Goal: Task Accomplishment & Management: Manage account settings

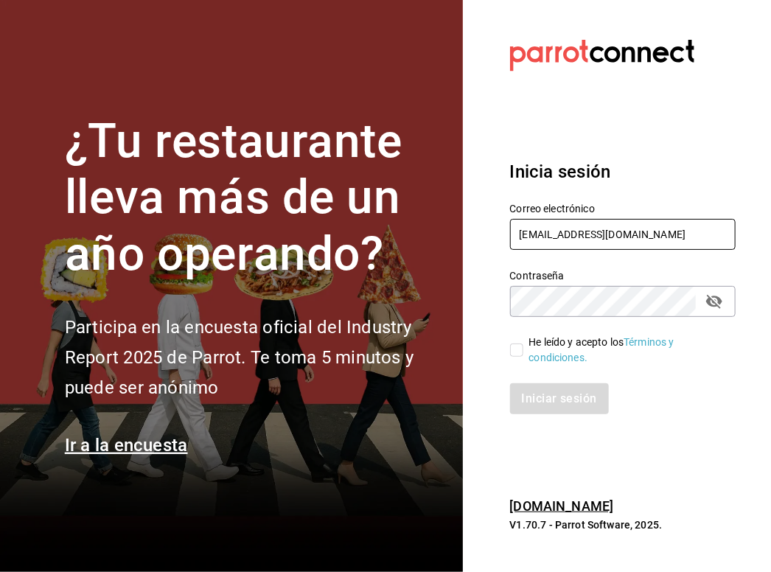
click at [573, 250] on div "Correo electrónico [EMAIL_ADDRESS][DOMAIN_NAME]" at bounding box center [623, 227] width 226 height 49
click at [593, 234] on input "[EMAIL_ADDRESS][DOMAIN_NAME]" at bounding box center [623, 234] width 226 height 31
type input "r"
